Goal: Information Seeking & Learning: Learn about a topic

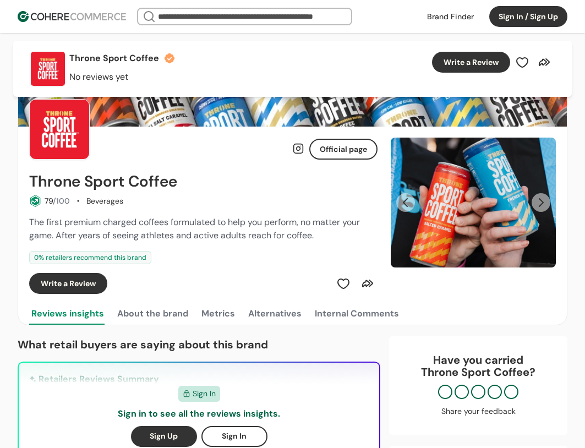
scroll to position [385, 0]
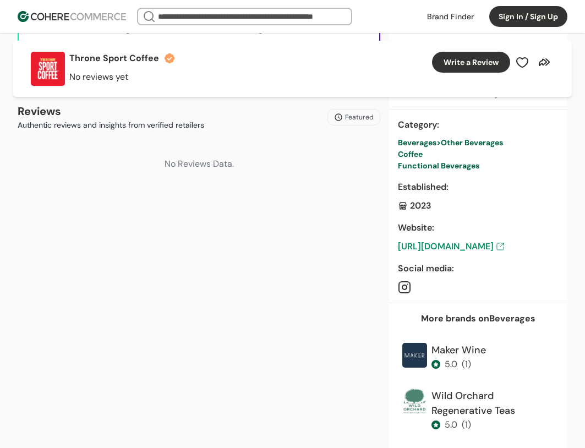
click at [228, 21] on input "search" at bounding box center [245, 16] width 178 height 15
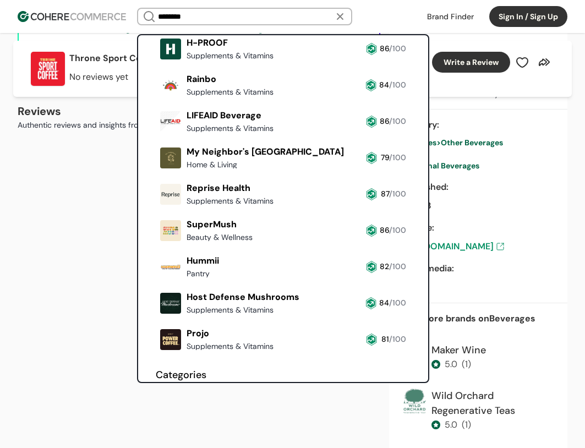
scroll to position [110, 0]
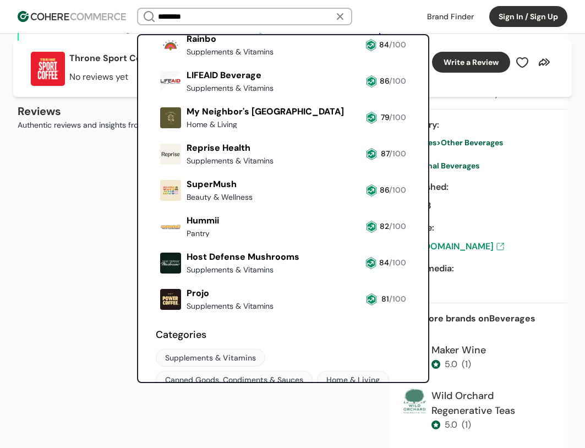
drag, startPoint x: 198, startPoint y: 13, endPoint x: 115, endPoint y: 16, distance: 83.7
click at [115, 16] on header "******** Brands Just Ingredients Supplements & Vitamins 82 /100 H-PROOF Supplem…" at bounding box center [292, 16] width 585 height 33
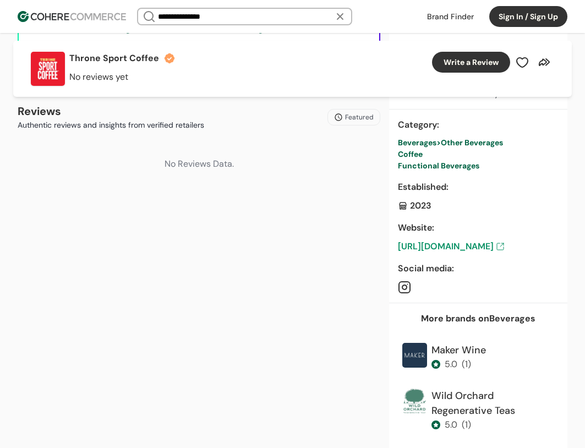
type input "**********"
click at [347, 15] on button "button" at bounding box center [340, 16] width 19 height 19
click at [460, 17] on link at bounding box center [451, 16] width 60 height 17
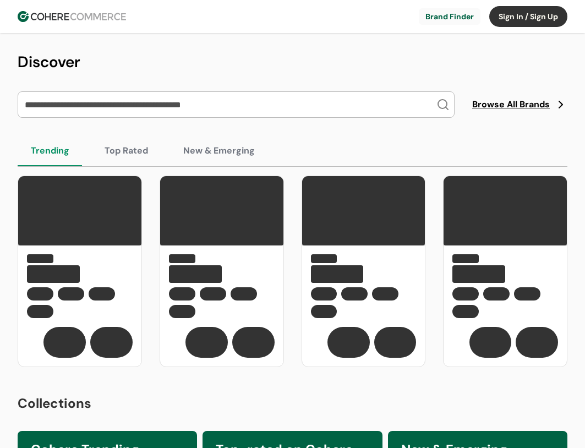
click at [195, 106] on input "search" at bounding box center [230, 104] width 414 height 25
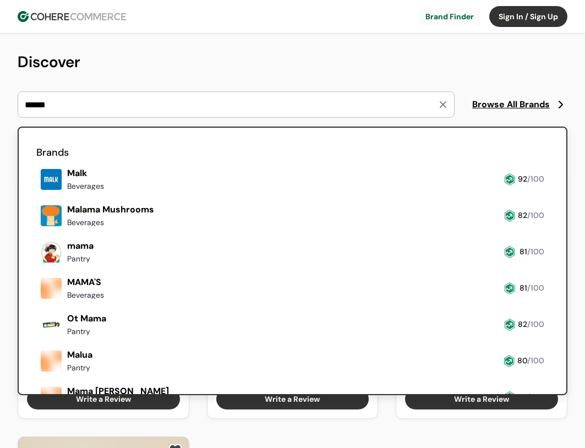
type input "******"
click at [36, 231] on link at bounding box center [36, 231] width 0 height 0
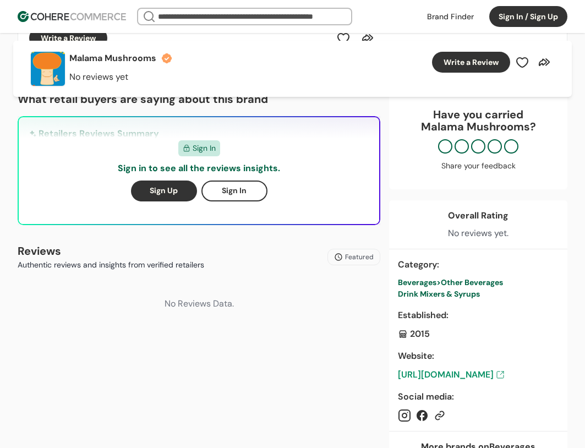
scroll to position [330, 0]
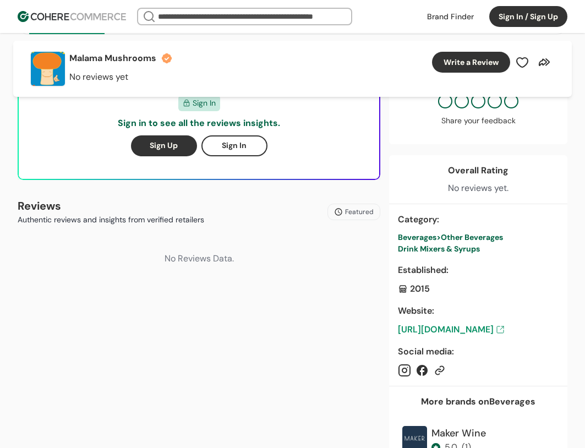
click at [489, 331] on link "[URL][DOMAIN_NAME]" at bounding box center [478, 329] width 161 height 13
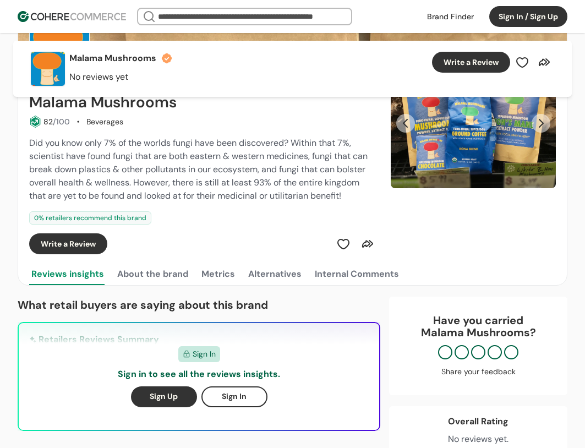
scroll to position [0, 0]
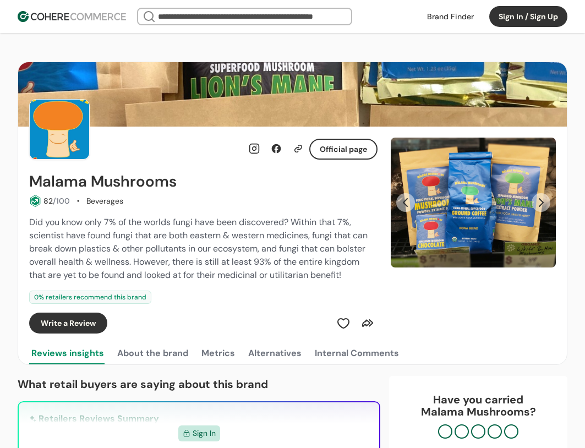
click at [178, 357] on button "About the brand" at bounding box center [152, 353] width 75 height 22
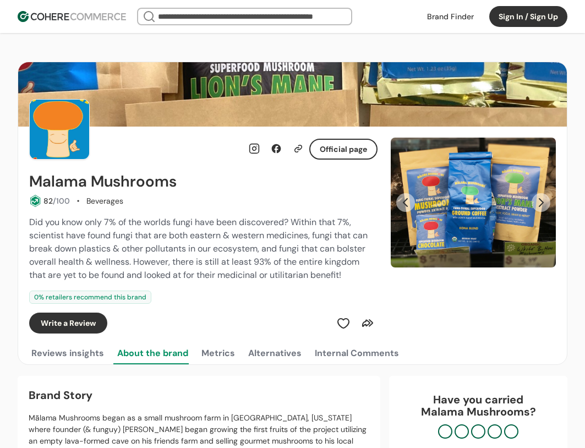
click at [551, 198] on img "Slide 1" at bounding box center [473, 203] width 165 height 130
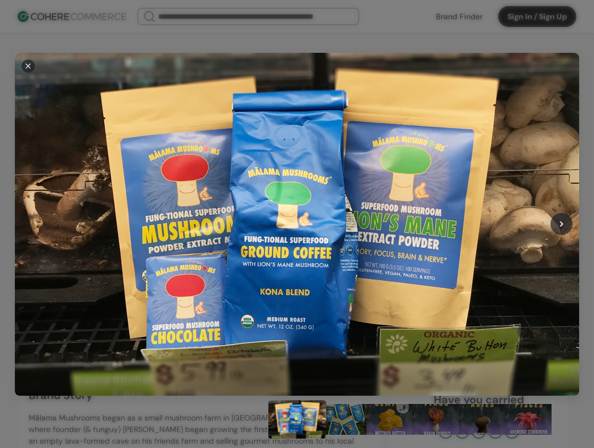
click at [564, 227] on div at bounding box center [561, 224] width 22 height 22
